Goal: Navigation & Orientation: Understand site structure

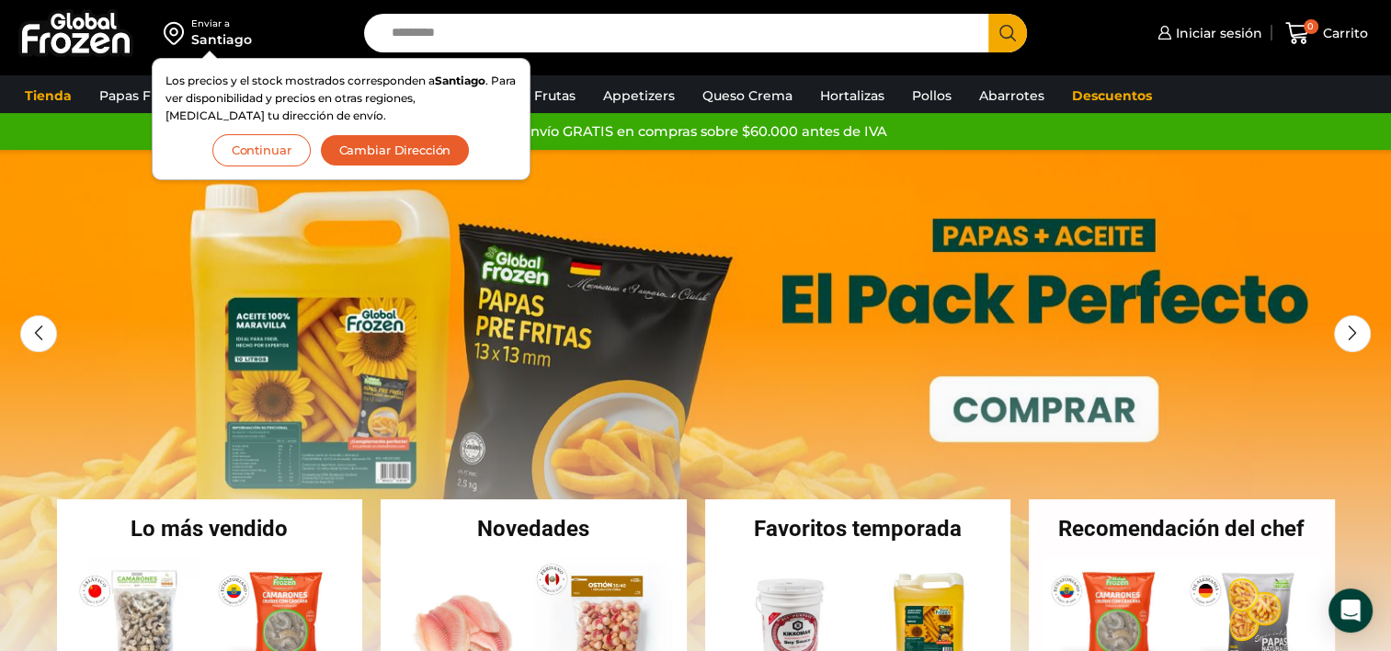
click at [292, 151] on button "Continuar" at bounding box center [261, 150] width 98 height 32
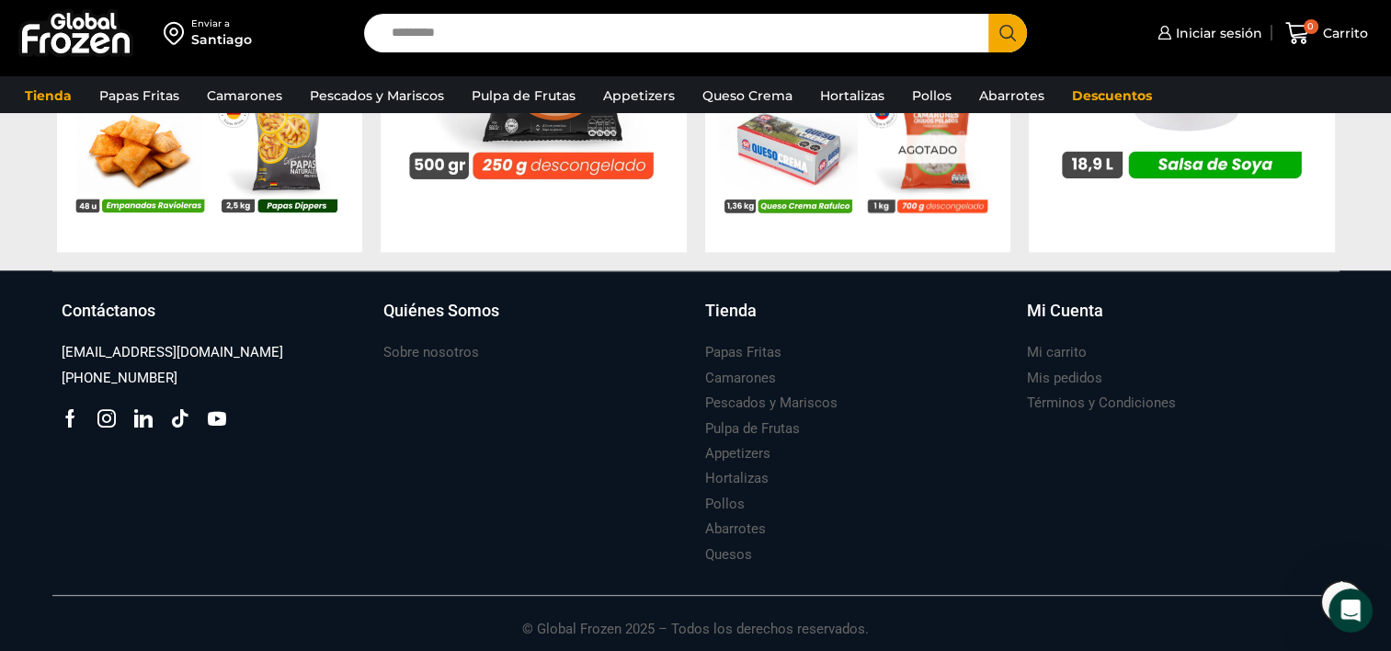
scroll to position [2056, 0]
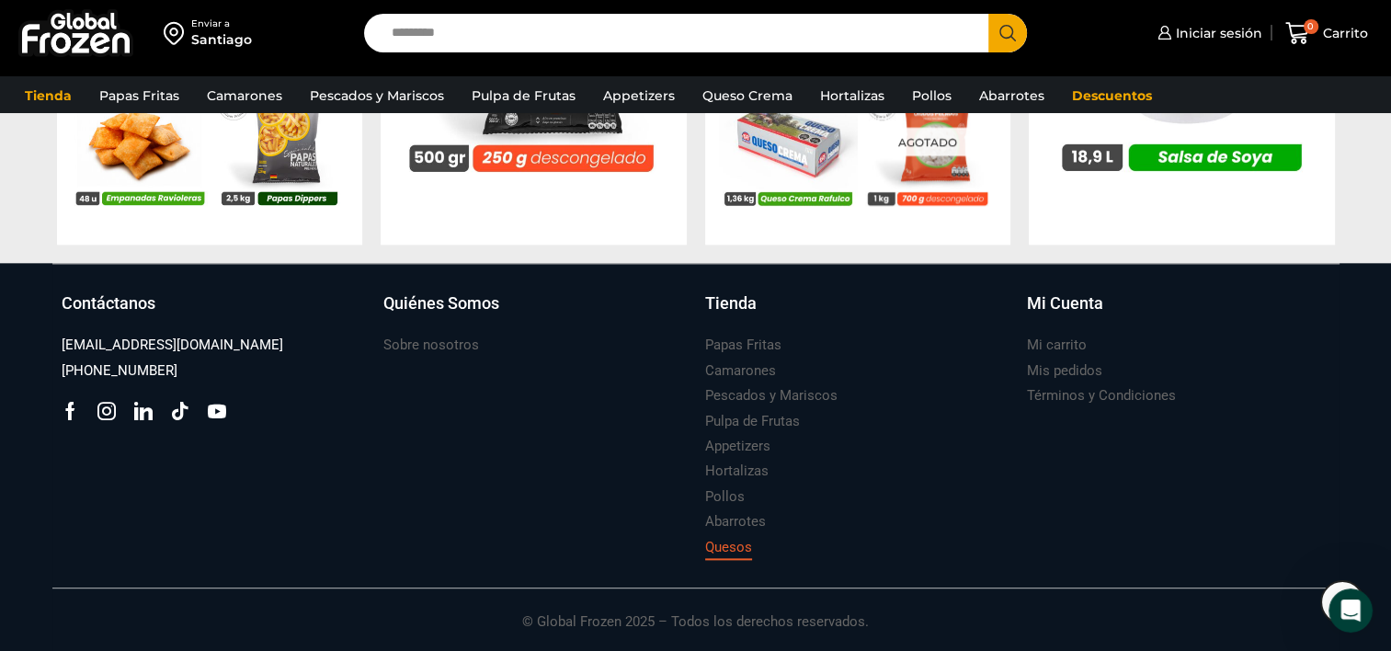
click at [736, 556] on h3 "Quesos" at bounding box center [728, 547] width 47 height 19
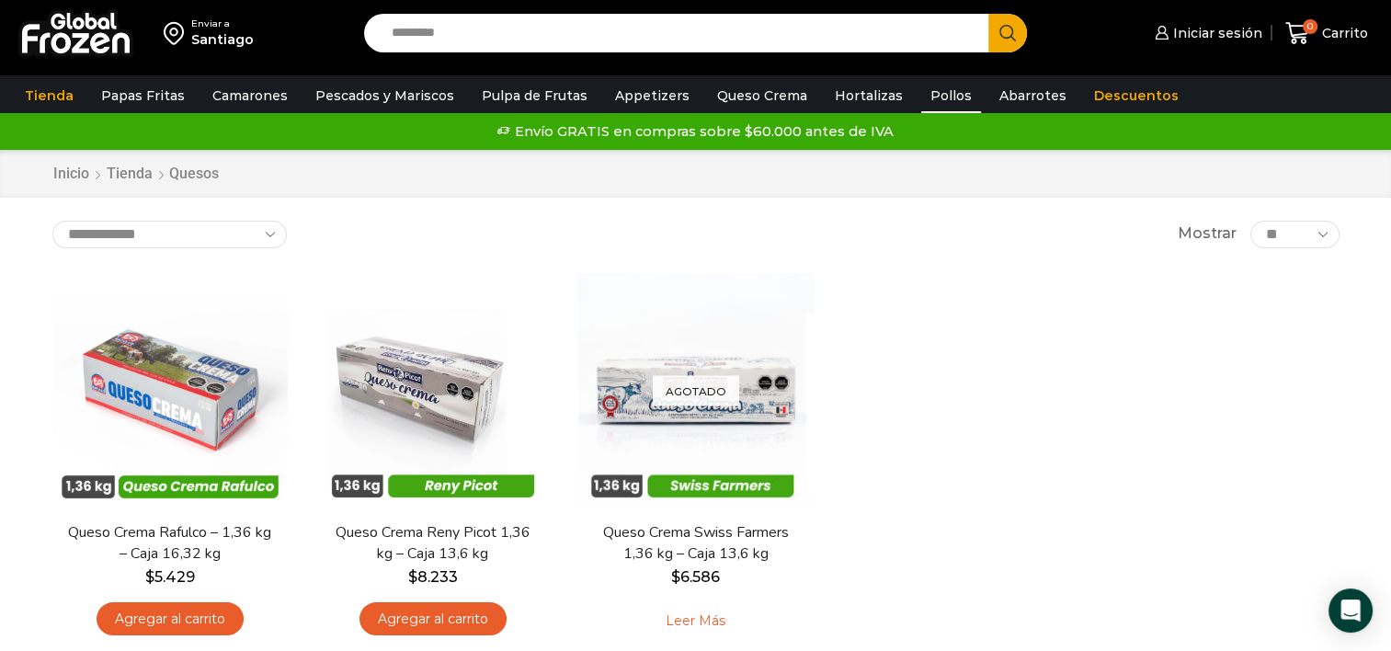
click at [927, 102] on link "Pollos" at bounding box center [952, 95] width 60 height 35
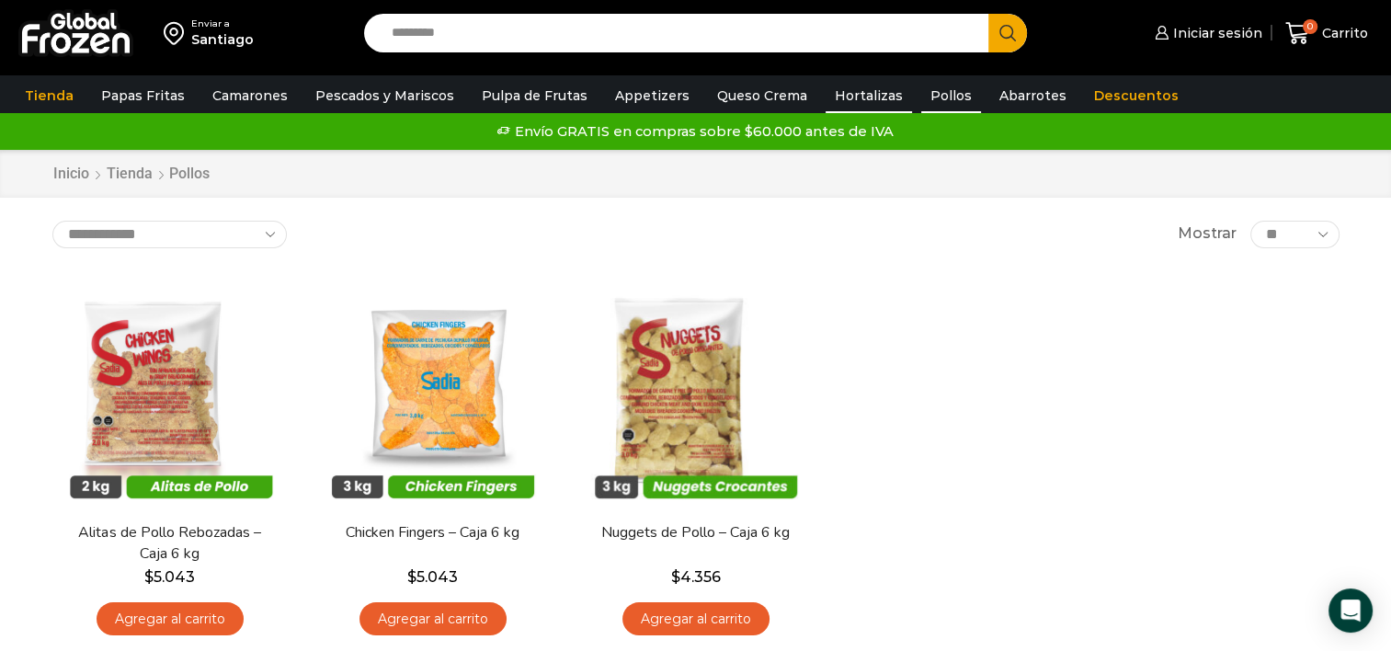
click at [852, 96] on link "Hortalizas" at bounding box center [869, 95] width 86 height 35
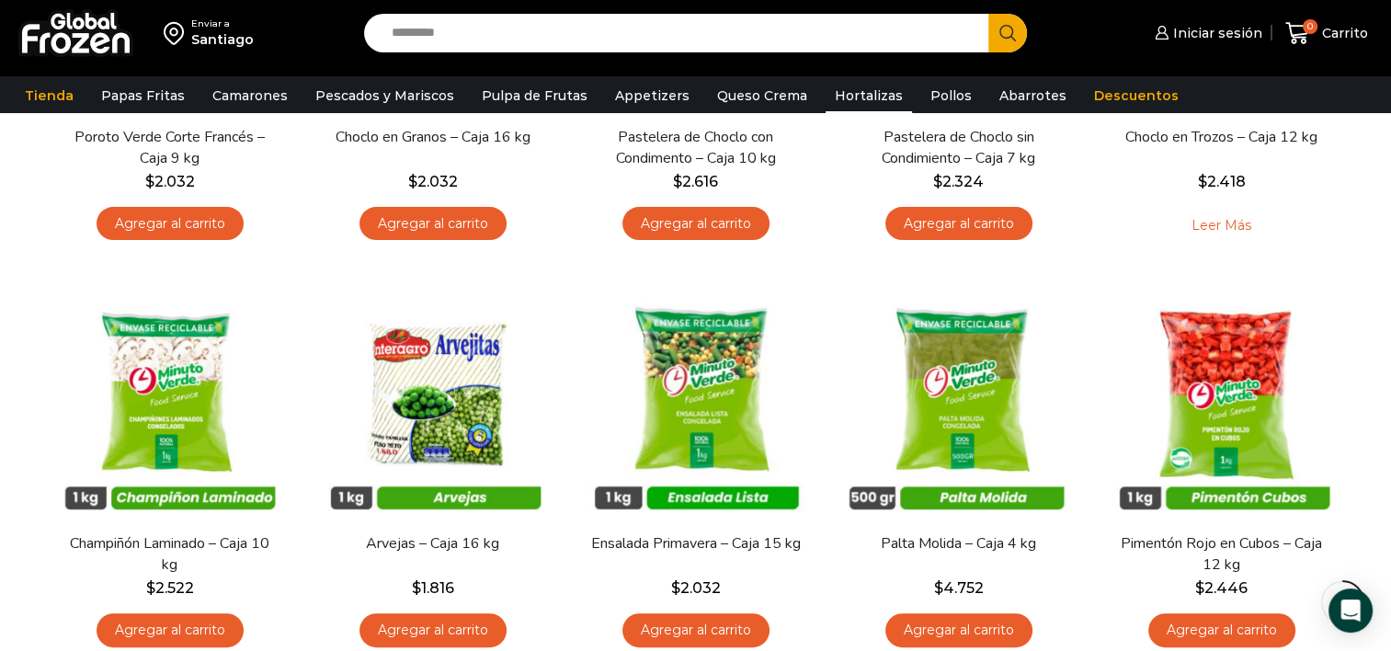
scroll to position [368, 0]
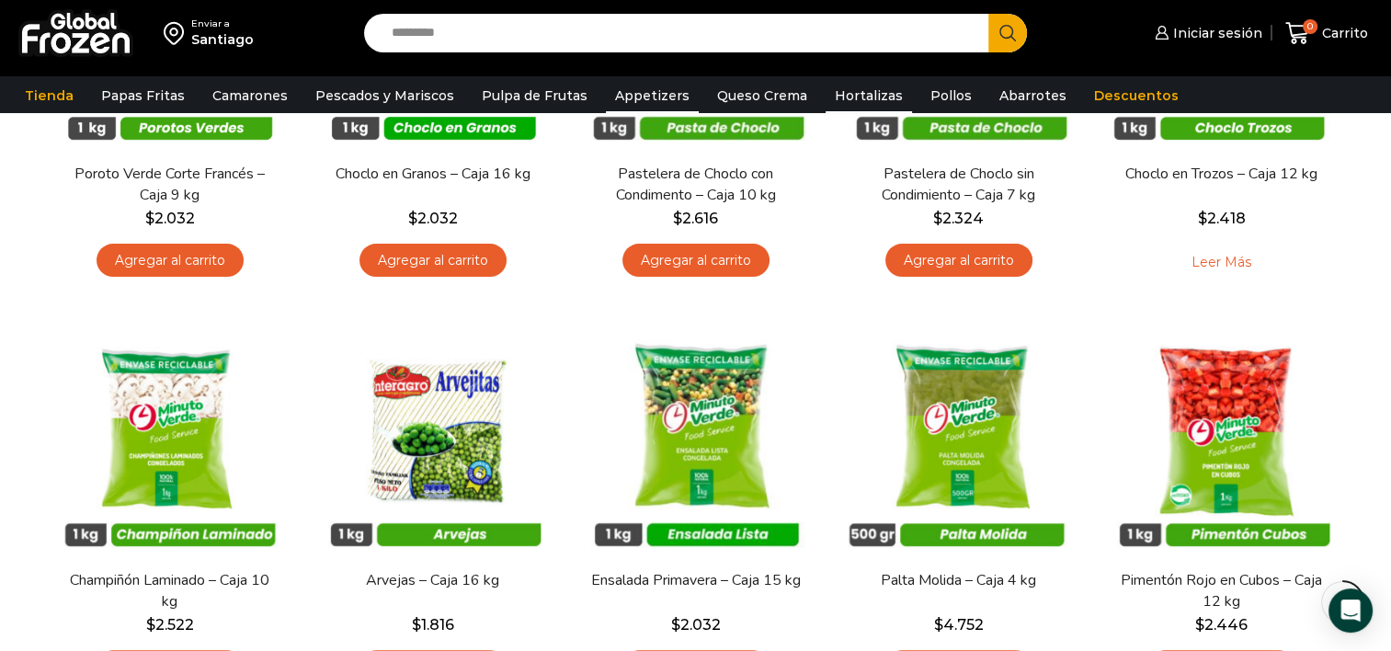
click at [625, 98] on link "Appetizers" at bounding box center [652, 95] width 93 height 35
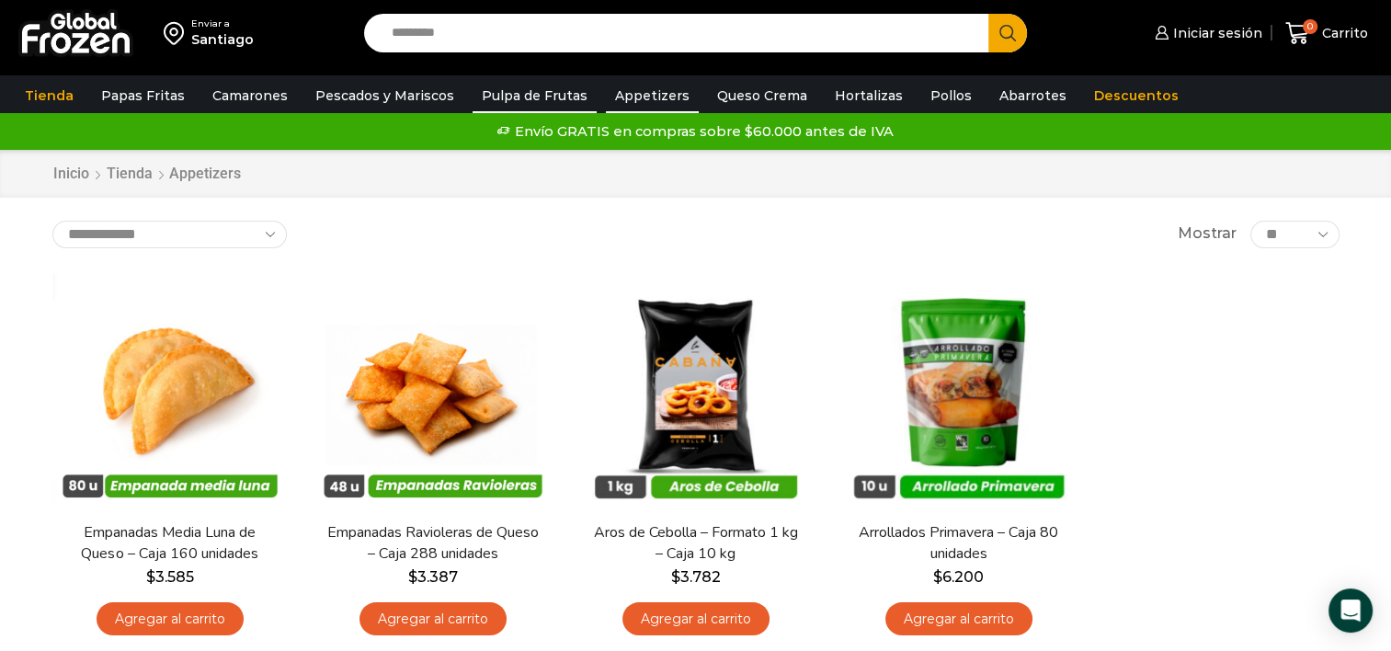
click at [532, 96] on link "Pulpa de Frutas" at bounding box center [535, 95] width 124 height 35
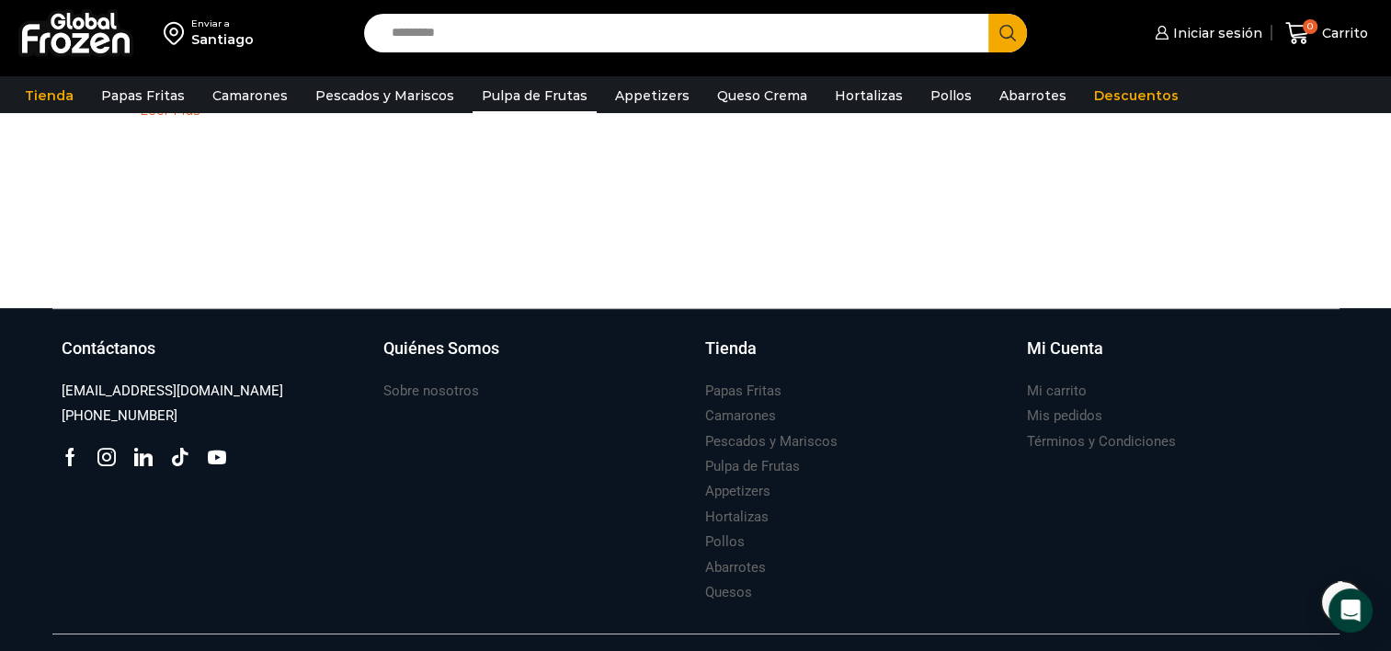
scroll to position [956, 0]
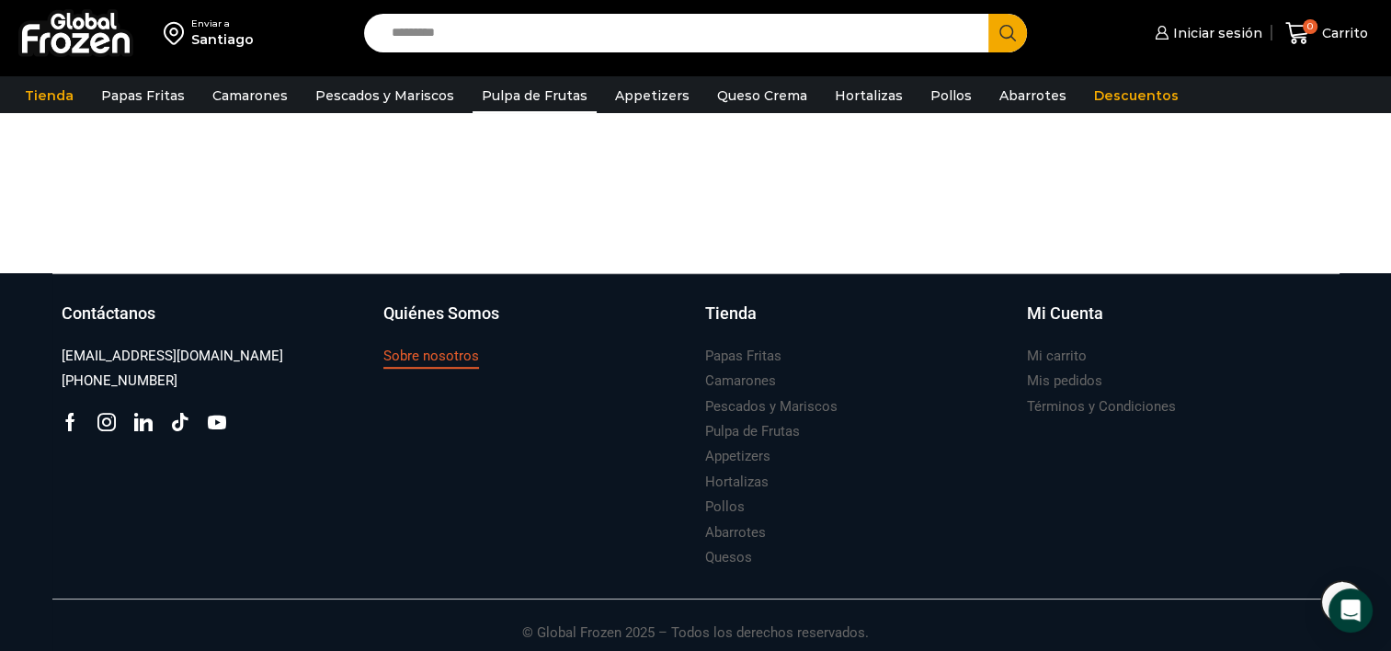
click at [448, 355] on h3 "Sobre nosotros" at bounding box center [432, 356] width 96 height 19
